Goal: Check status: Check status

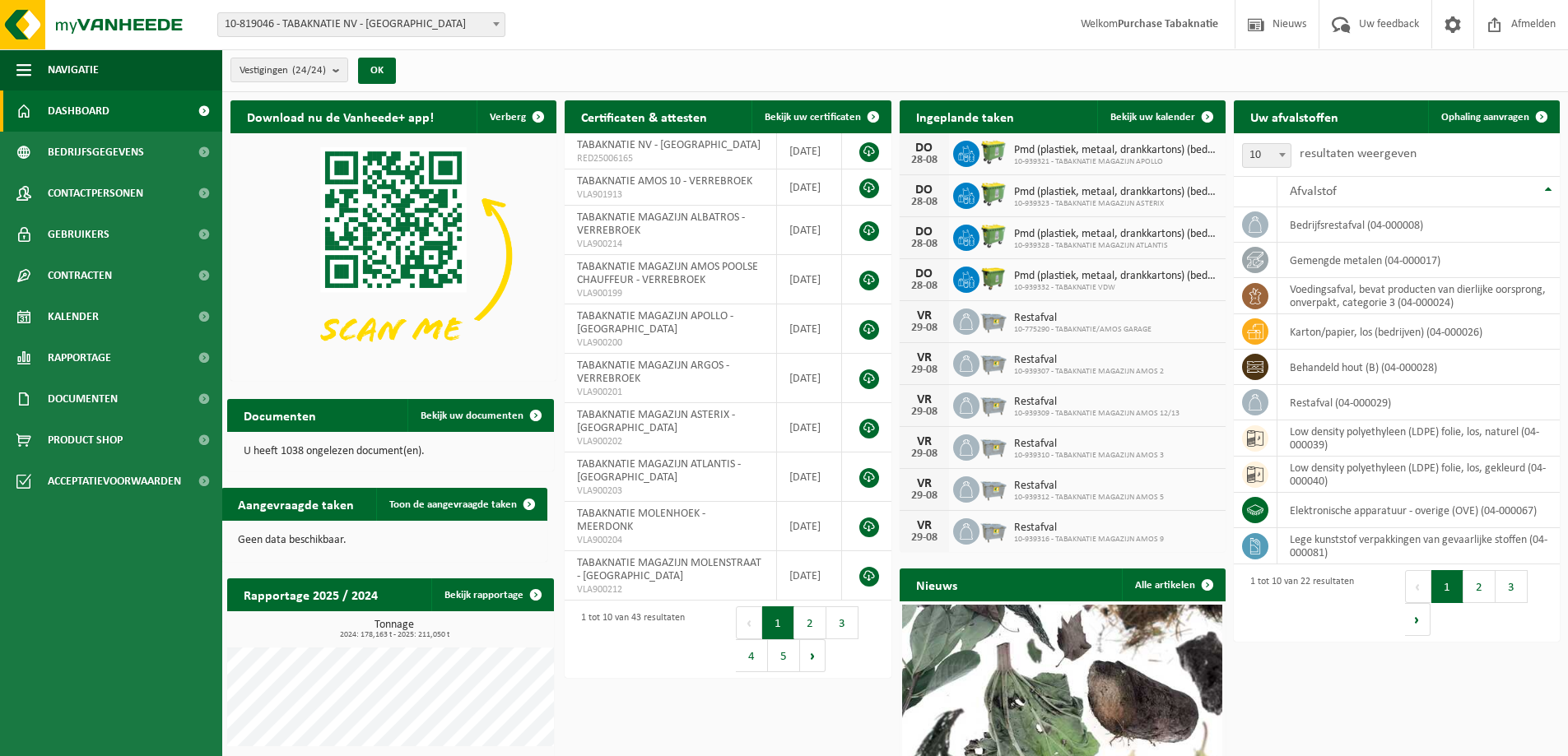
click at [412, 30] on span "10-819046 - TABAKNATIE NV - [GEOGRAPHIC_DATA]" at bounding box center [361, 25] width 286 height 23
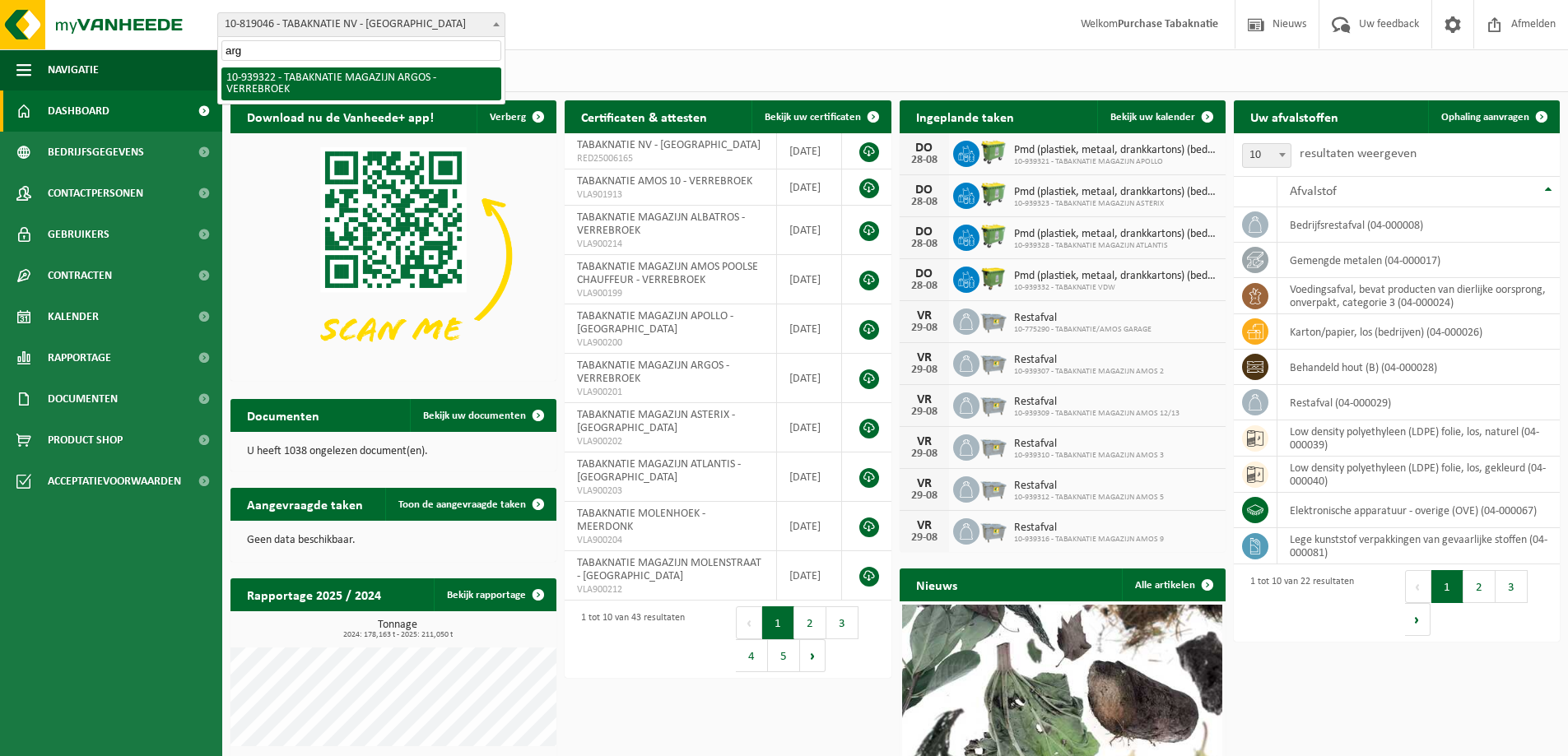
type input "argo"
select select "138349"
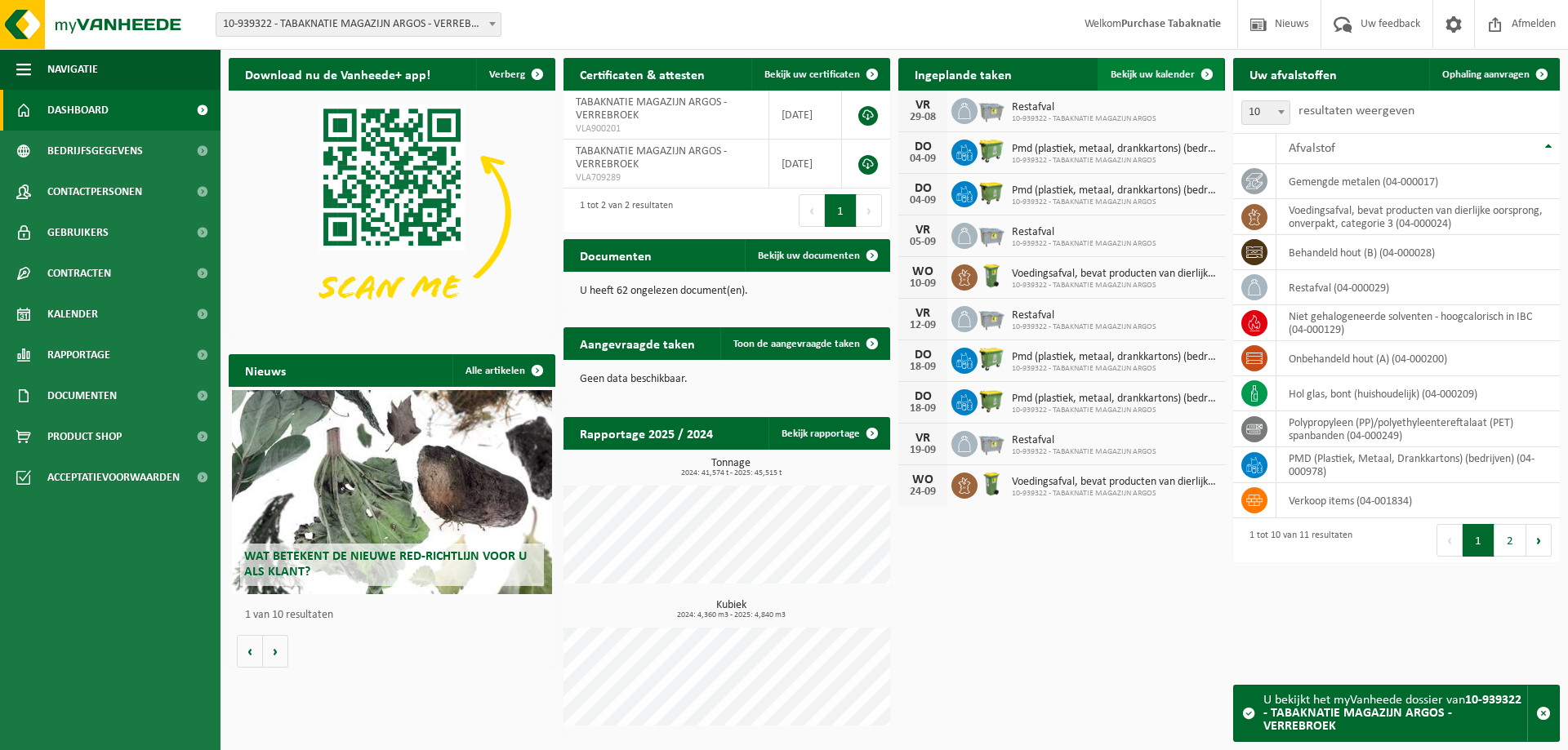
click at [1119, 66] on link "Bekijk uw kalender" at bounding box center [1160, 74] width 125 height 32
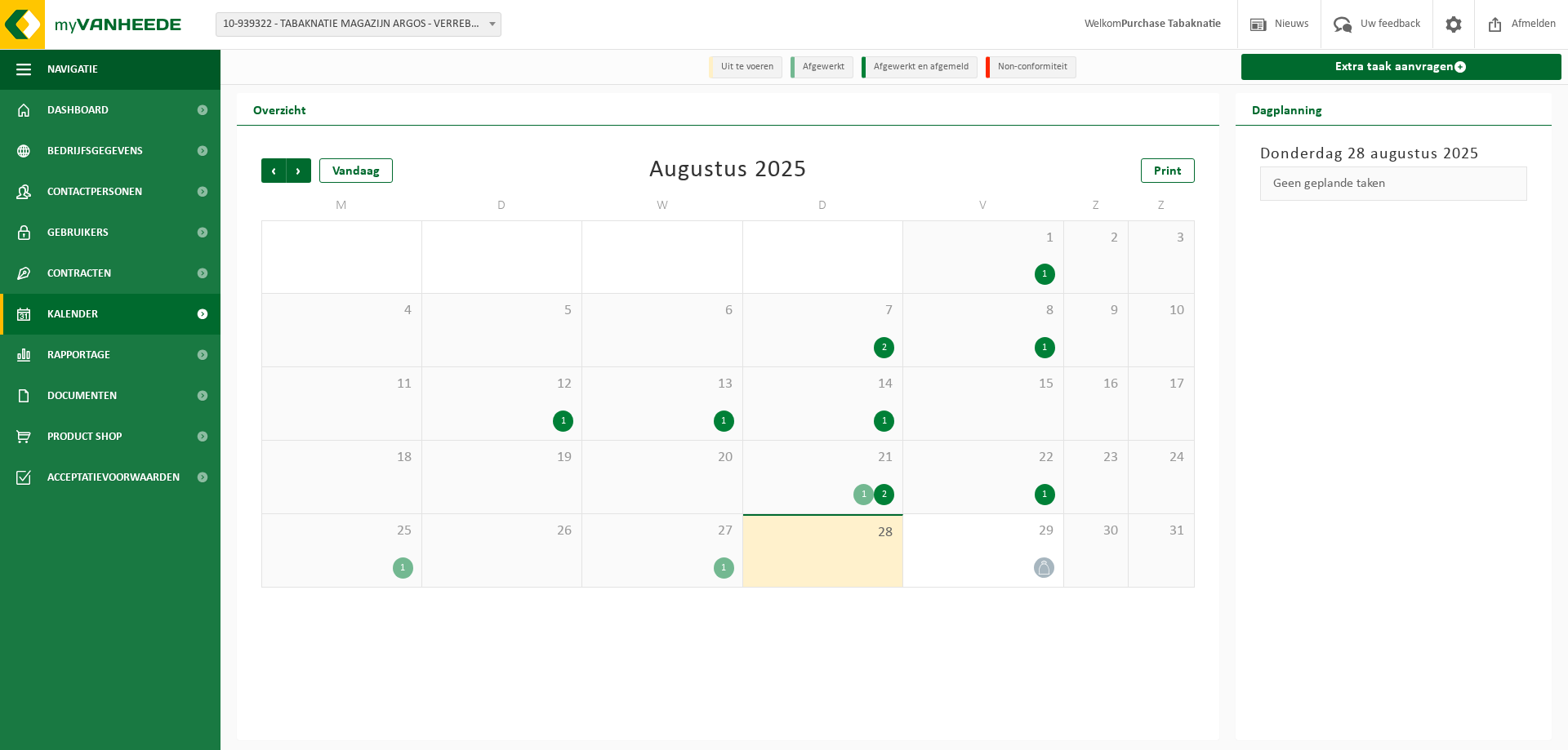
click at [355, 538] on span "25" at bounding box center [342, 531] width 142 height 18
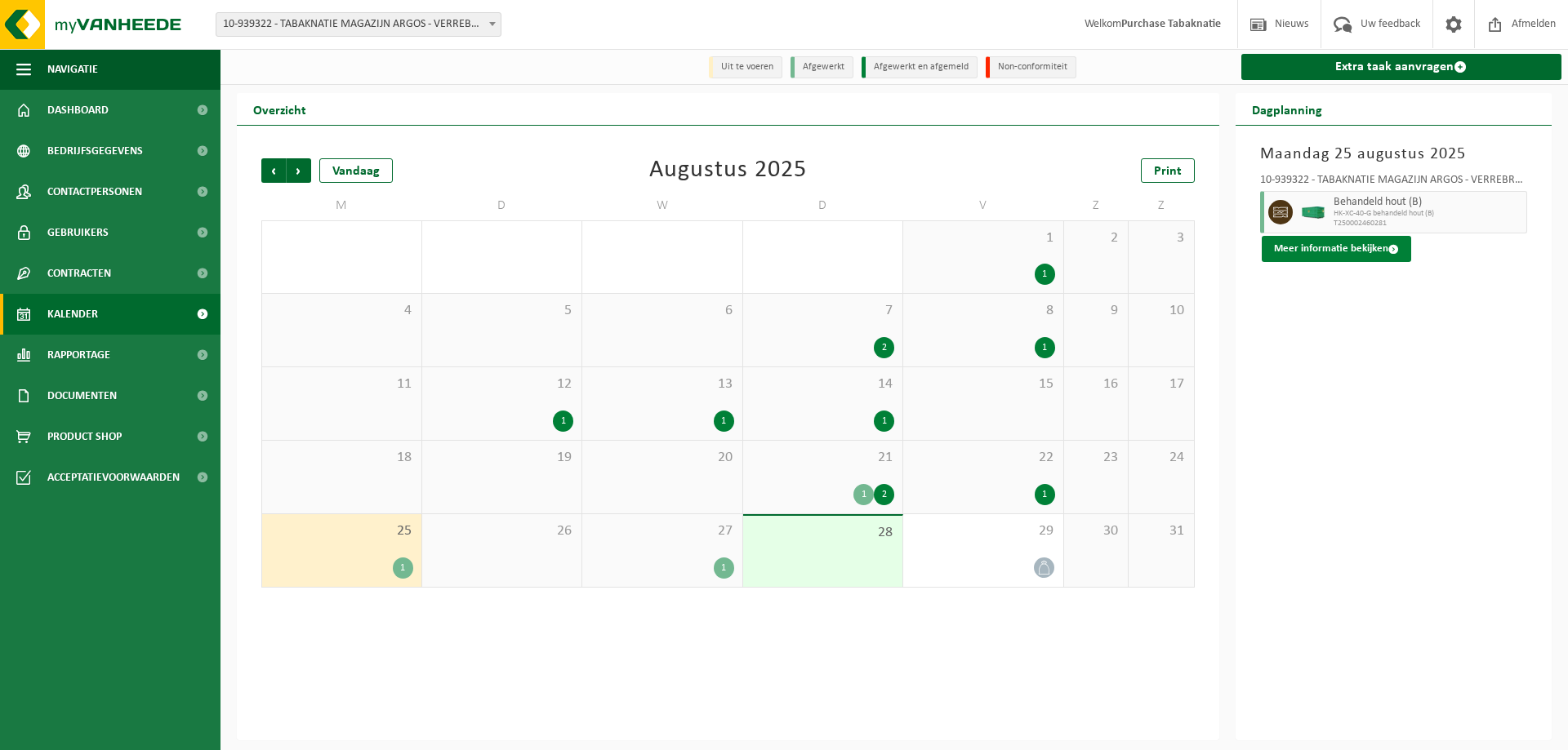
click at [1305, 239] on button "Meer informatie bekijken" at bounding box center [1335, 249] width 149 height 27
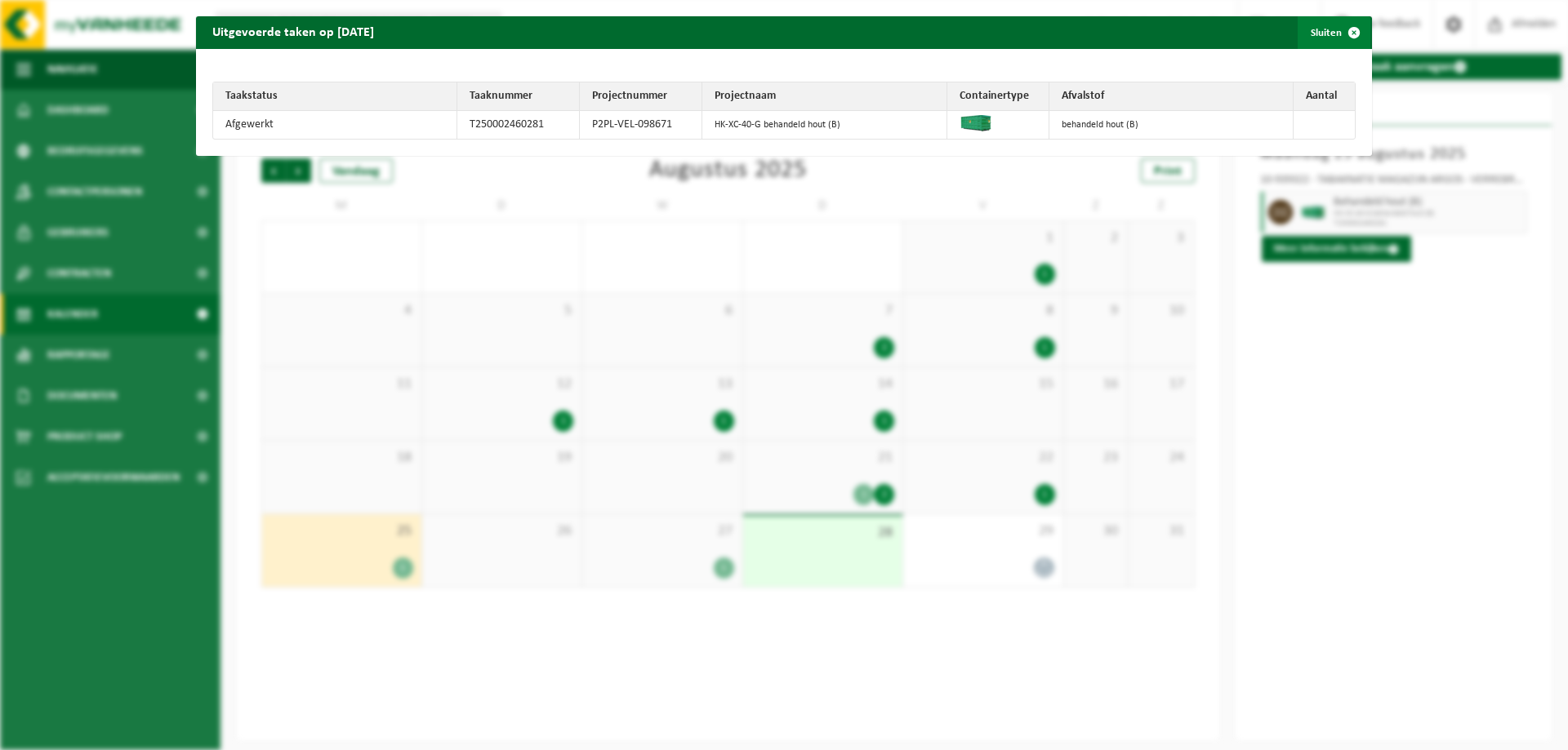
click at [1344, 24] on span "button" at bounding box center [1353, 32] width 32 height 32
